Goal: Information Seeking & Learning: Learn about a topic

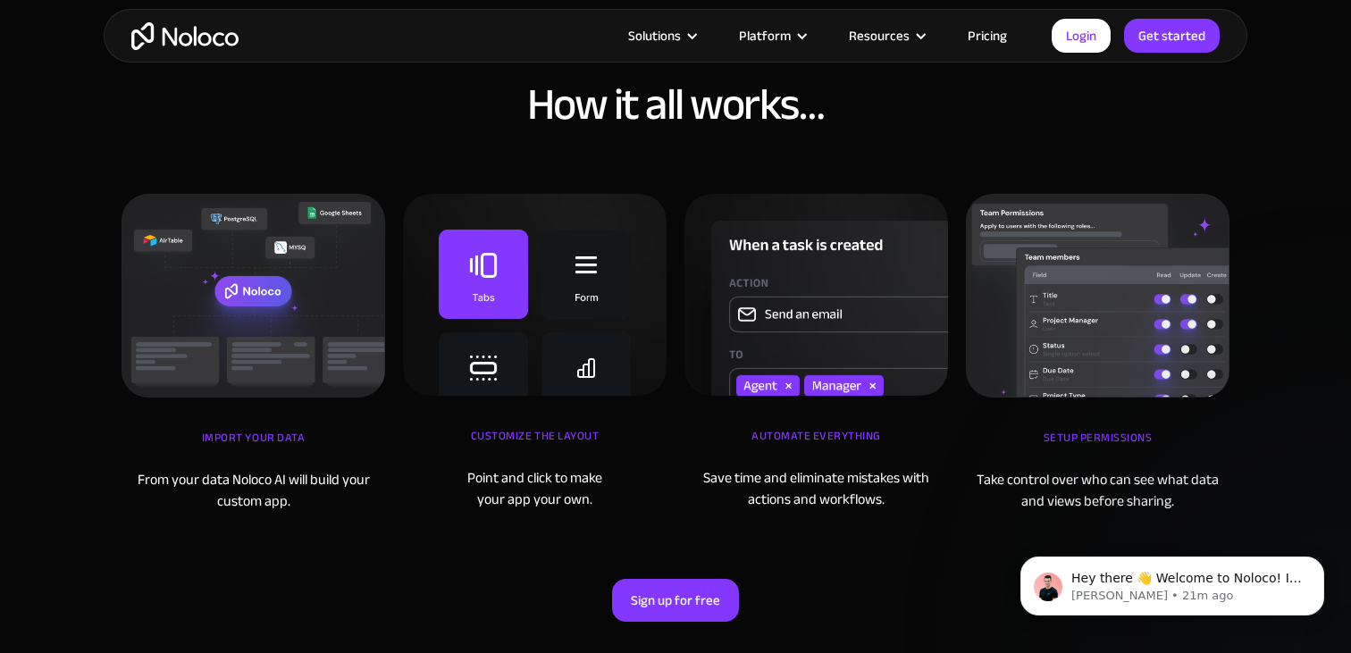
click at [1002, 35] on link "Pricing" at bounding box center [988, 35] width 84 height 23
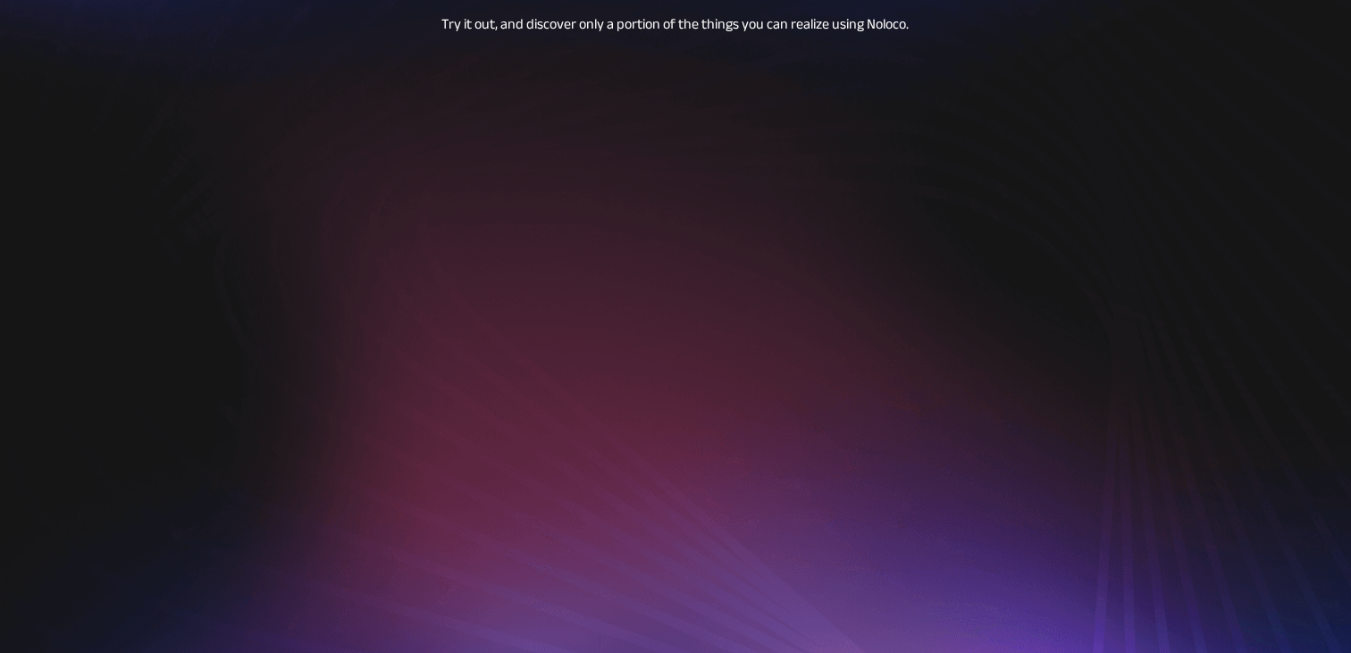
scroll to position [204, 0]
click at [1294, 58] on div at bounding box center [675, 287] width 1287 height 982
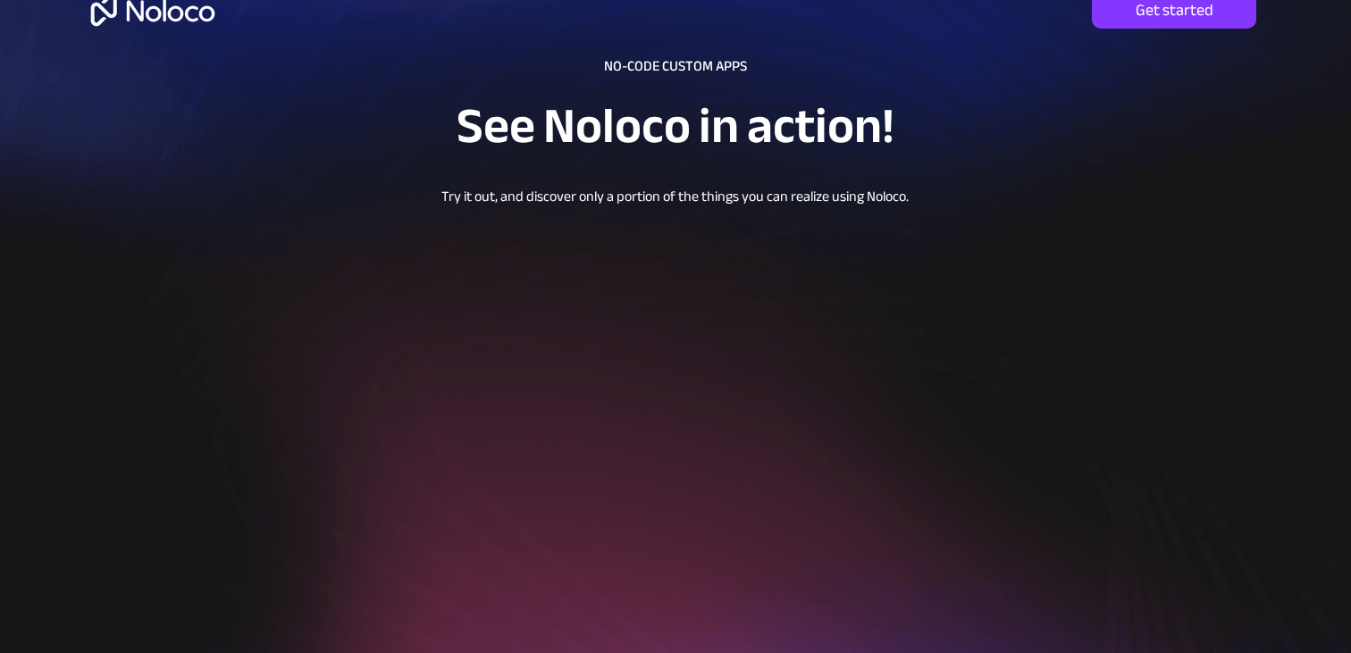
scroll to position [0, 0]
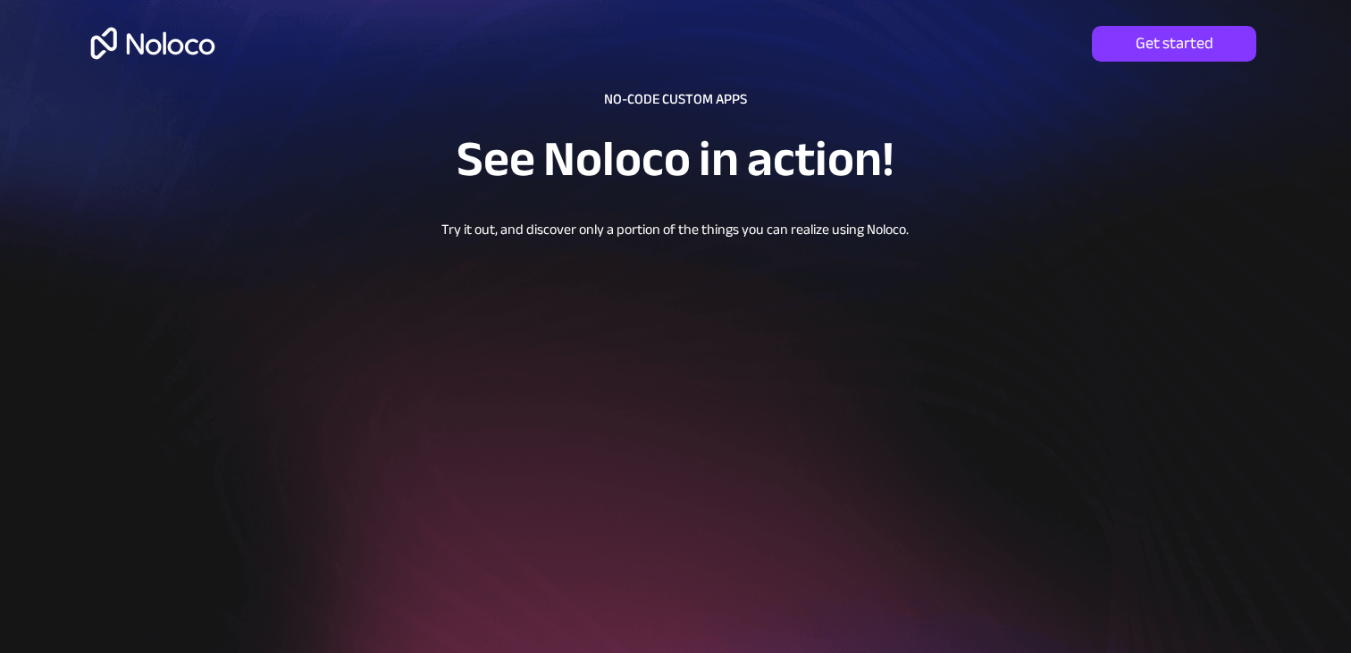
click at [177, 49] on img at bounding box center [153, 43] width 138 height 58
click at [325, 133] on div at bounding box center [675, 491] width 1287 height 982
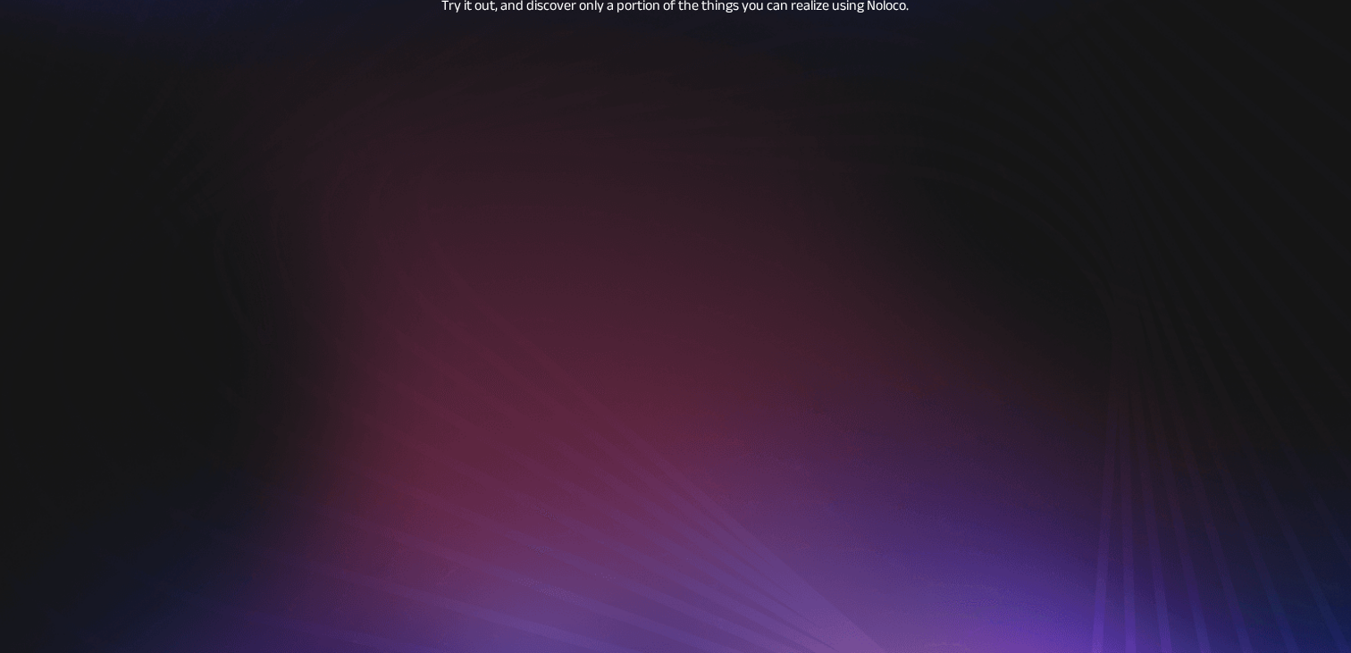
scroll to position [228, 0]
click at [745, 70] on div at bounding box center [675, 263] width 1287 height 982
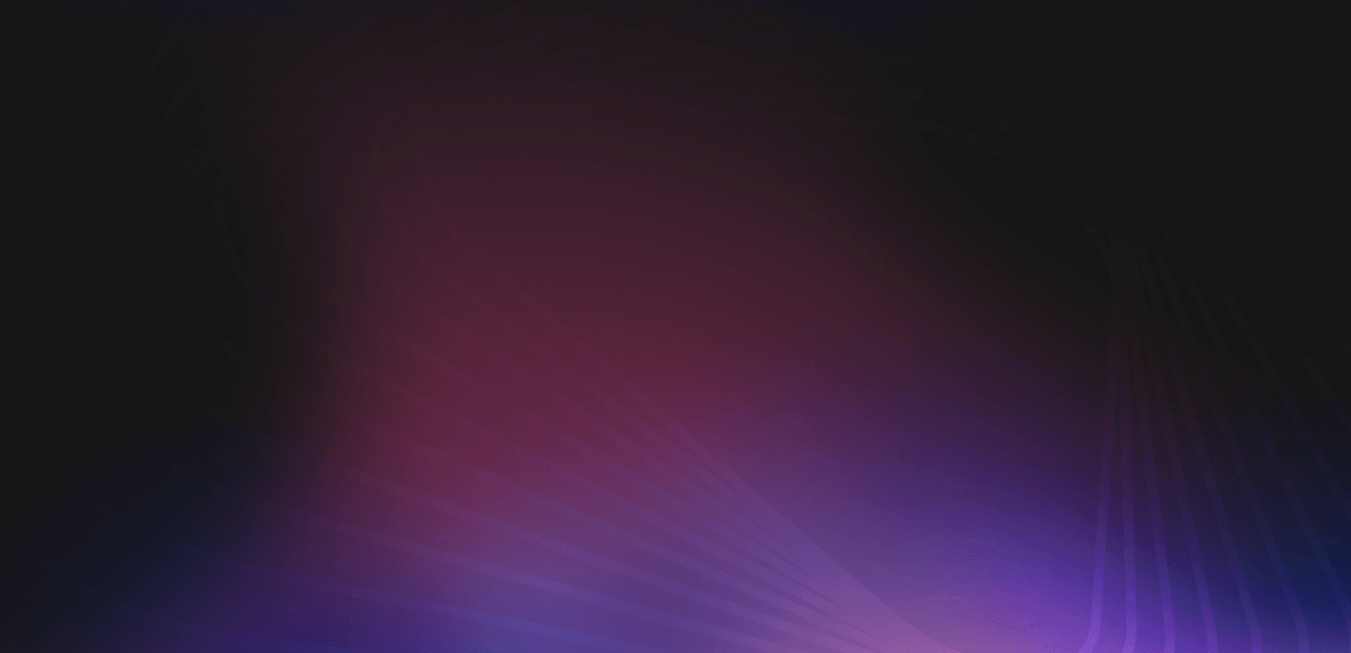
scroll to position [0, 0]
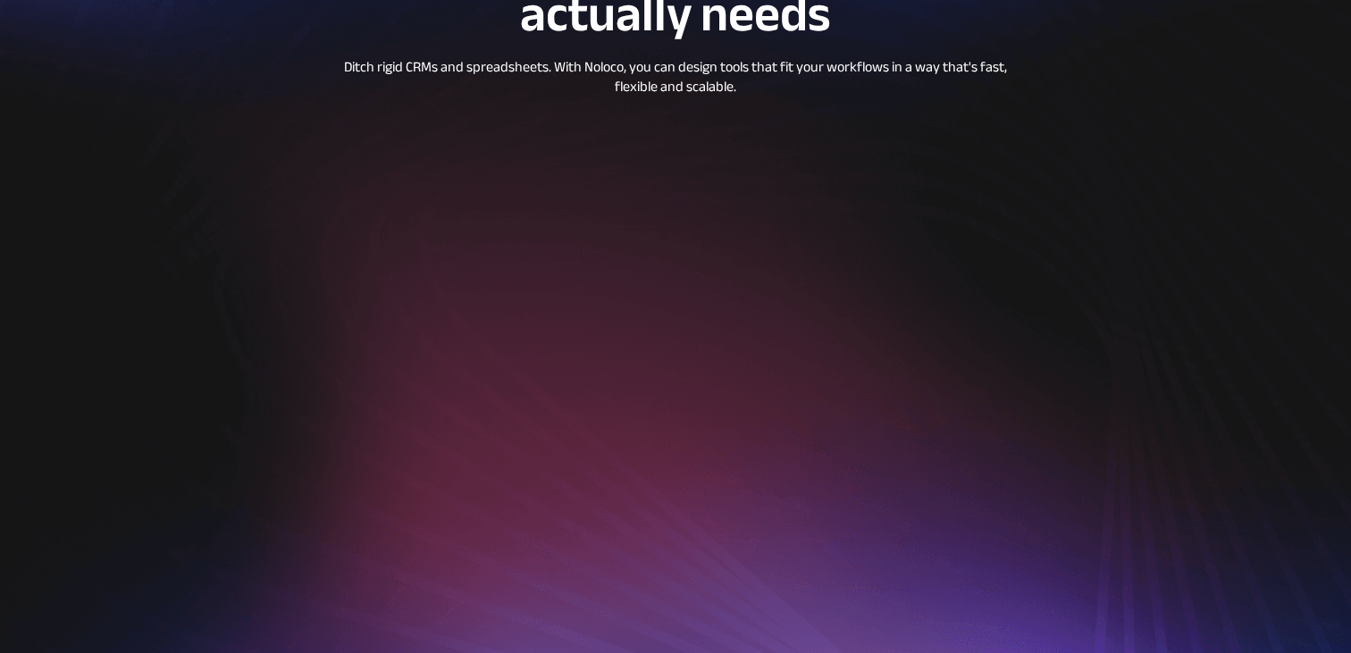
scroll to position [174, 0]
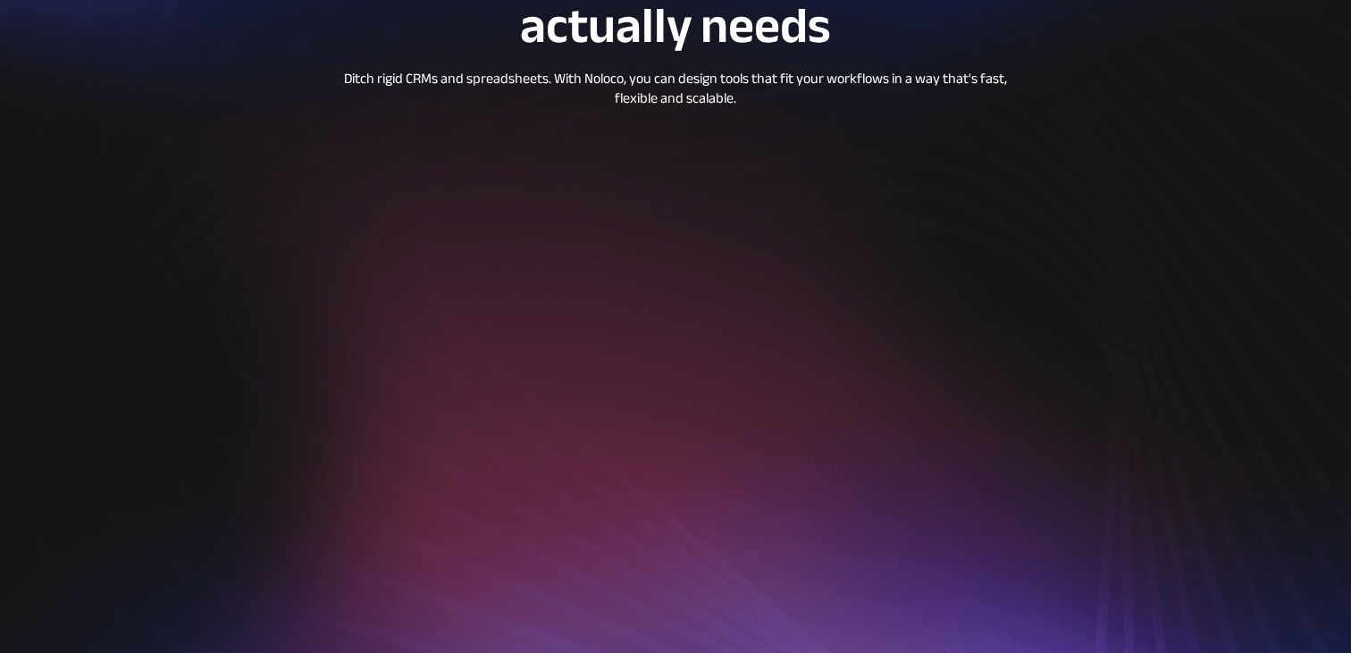
click at [1306, 215] on div at bounding box center [675, 317] width 1287 height 982
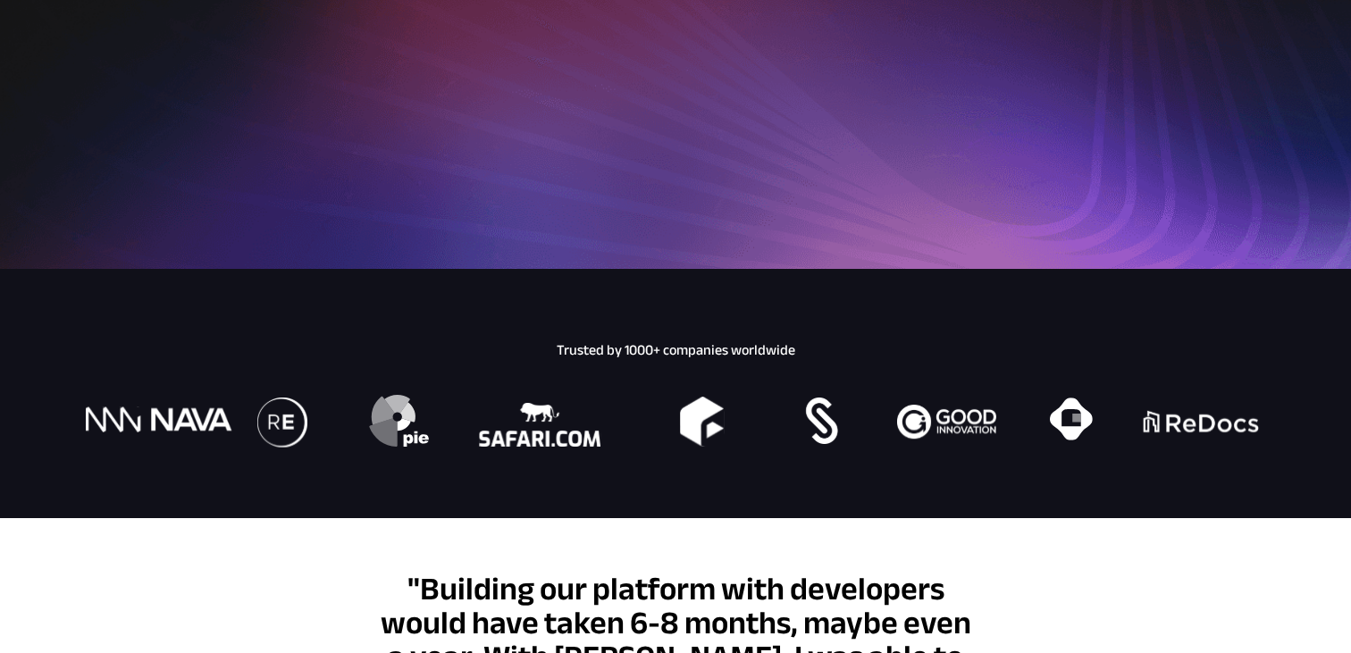
scroll to position [0, 0]
